Goal: Task Accomplishment & Management: Use online tool/utility

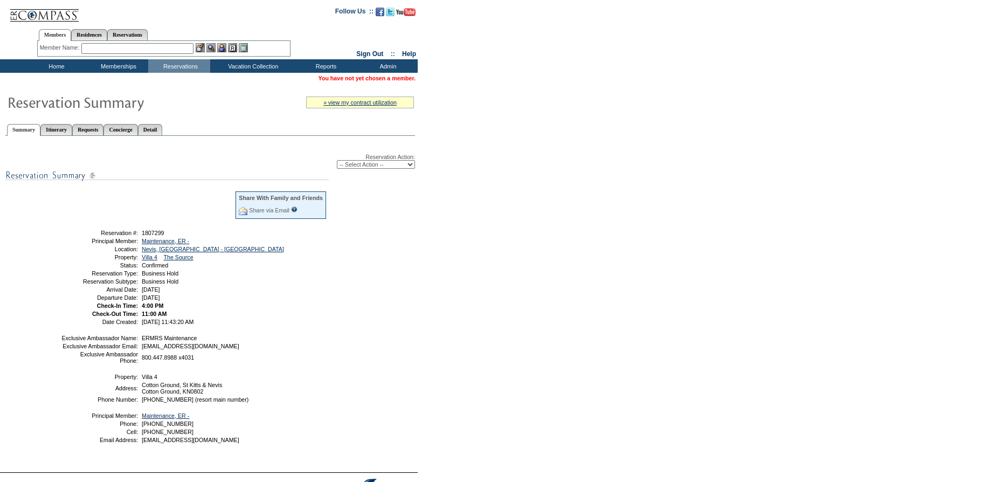
click at [396, 163] on select "-- Select Action -- Modify Reservation Dates Modify Reservation Cost Modify Occ…" at bounding box center [376, 164] width 78 height 9
select select "ChangeClubProp"
click at [337, 160] on select "-- Select Action -- Modify Reservation Dates Modify Reservation Cost Modify Occ…" at bounding box center [376, 164] width 78 height 9
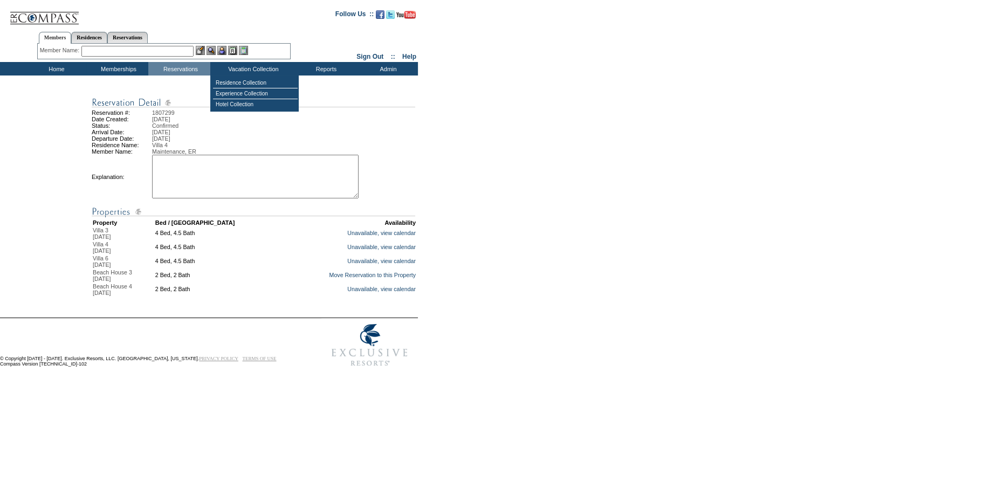
click at [240, 166] on textarea at bounding box center [255, 177] width 206 height 44
paste textarea "womeys case is approved- swap the 2 bedroom for 4 bedroom"
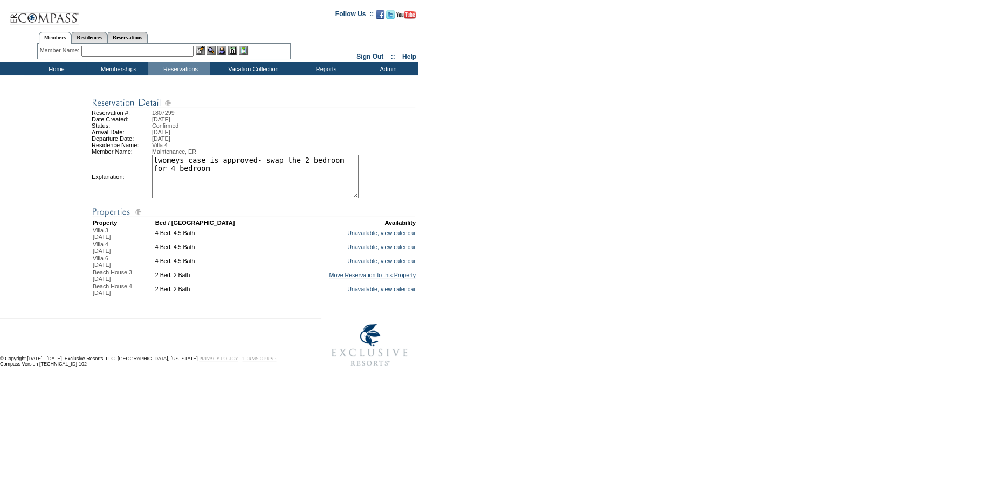
type textarea "twomeys case is approved- swap the 2 bedroom for 4 bedroom"
click at [359, 278] on link "Move Reservation to this Property" at bounding box center [372, 275] width 87 height 6
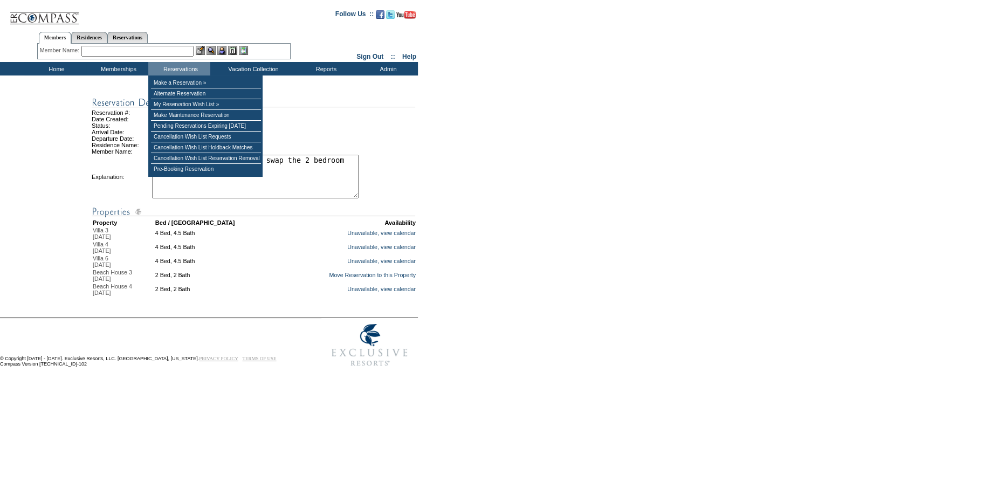
click at [151, 49] on input "text" at bounding box center [137, 51] width 112 height 11
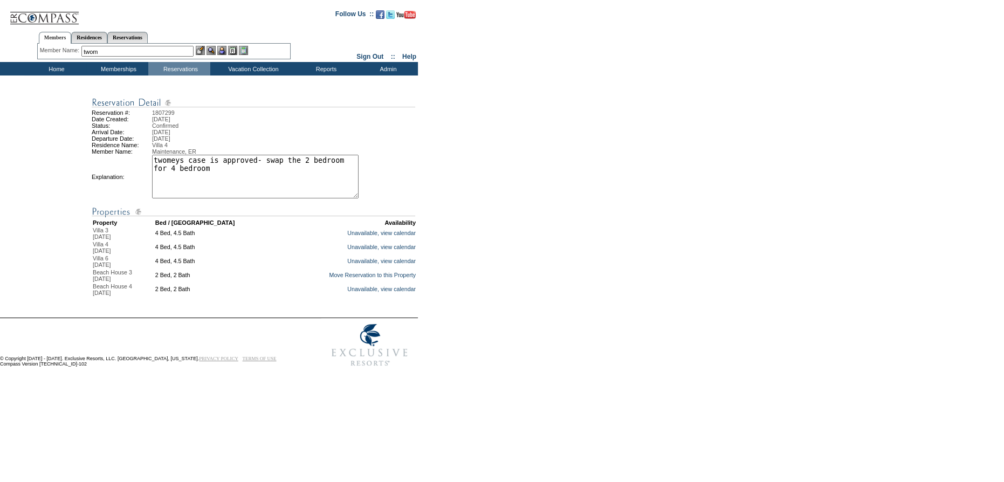
type input "twome"
